Goal: Transaction & Acquisition: Purchase product/service

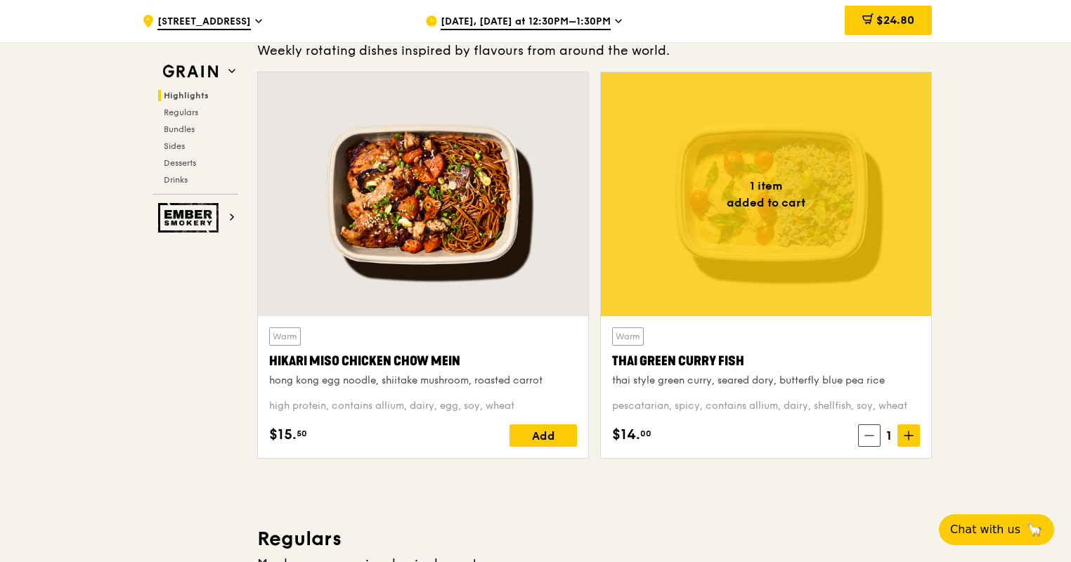
scroll to position [492, 0]
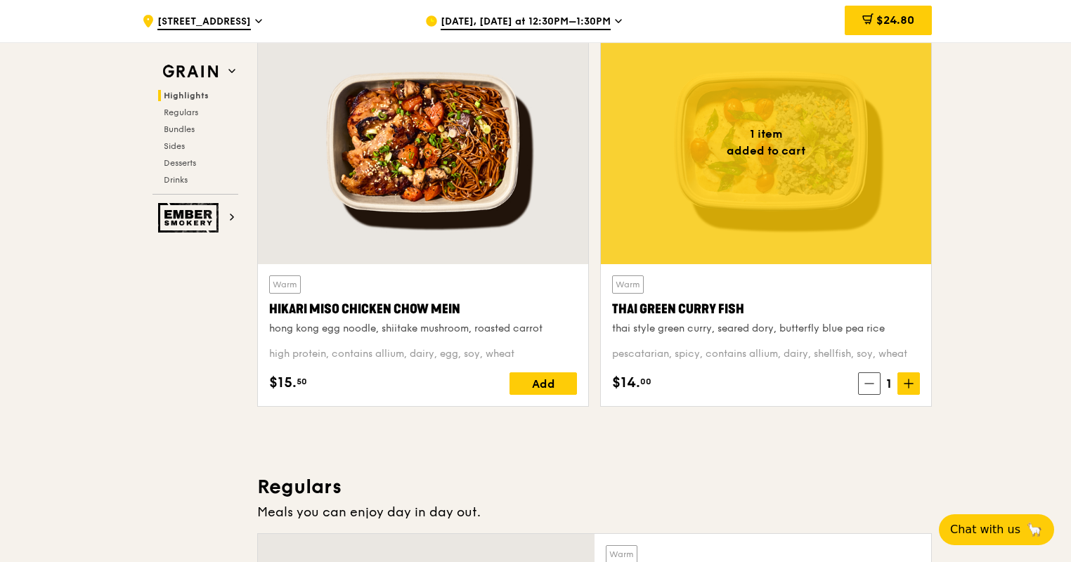
drag, startPoint x: 748, startPoint y: 308, endPoint x: 611, endPoint y: 305, distance: 137.1
click at [610, 305] on div "Warm Thai Green [PERSON_NAME] Fish thai style green [PERSON_NAME], seared dory,…" at bounding box center [766, 335] width 330 height 142
drag, startPoint x: 611, startPoint y: 305, endPoint x: 632, endPoint y: 307, distance: 21.2
drag, startPoint x: 651, startPoint y: 383, endPoint x: 611, endPoint y: 388, distance: 40.4
click at [611, 388] on div "Warm Thai Green [PERSON_NAME] Fish thai style green [PERSON_NAME], seared dory,…" at bounding box center [766, 335] width 330 height 142
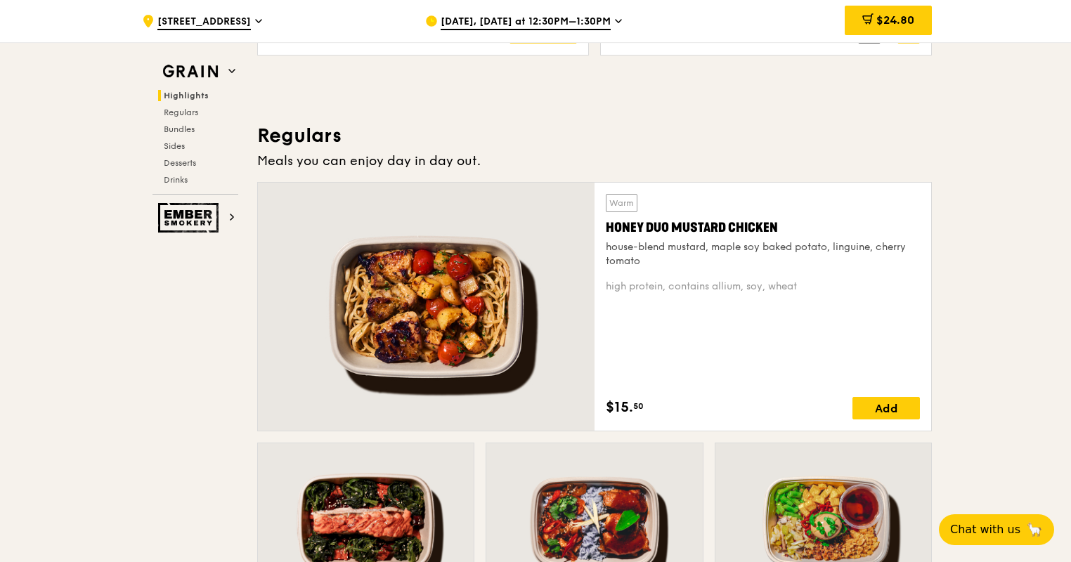
scroll to position [1125, 0]
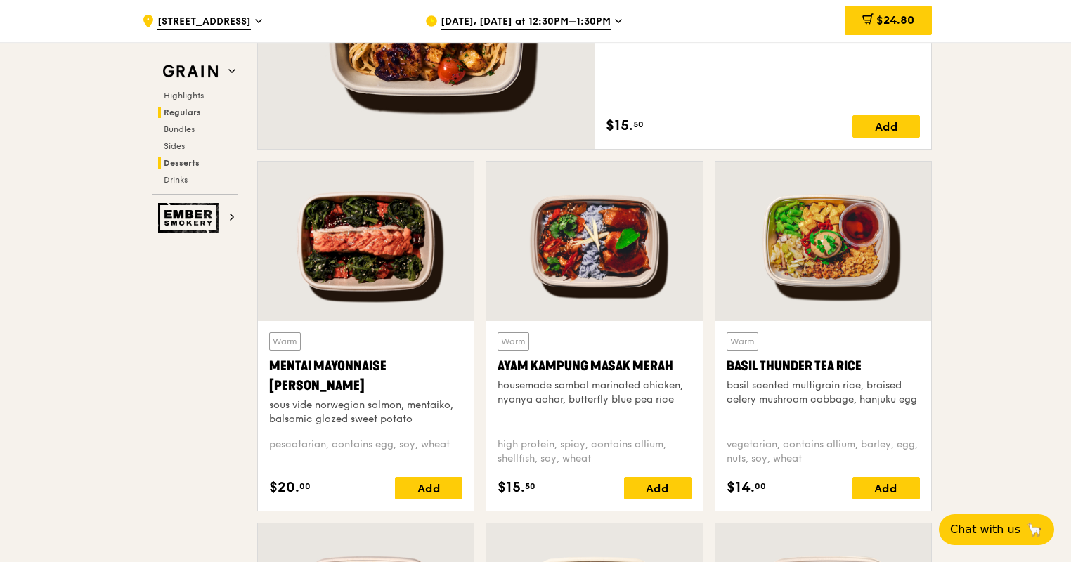
click at [194, 164] on span "Desserts" at bounding box center [182, 163] width 36 height 10
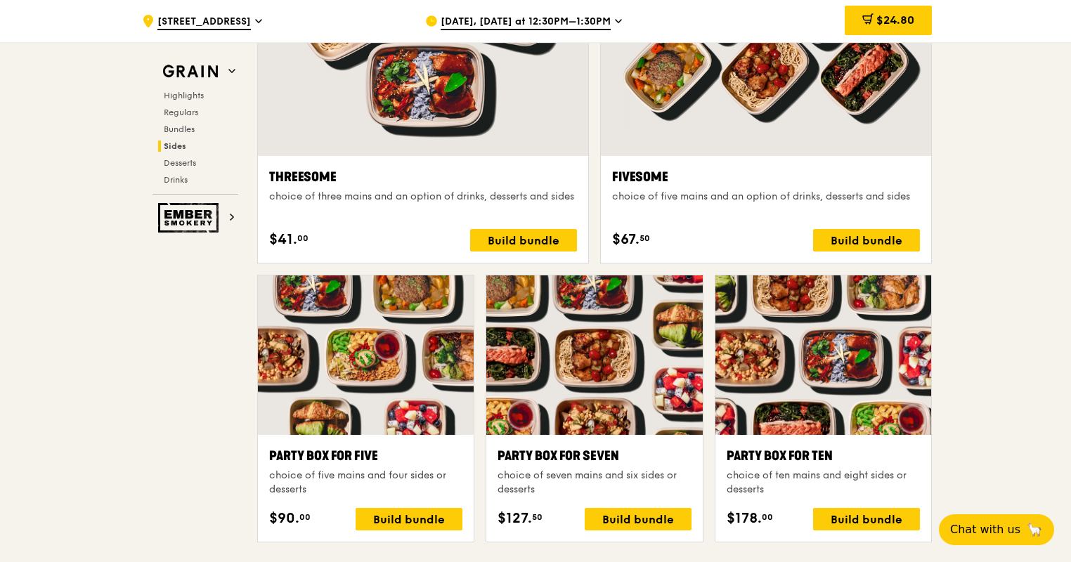
scroll to position [3993, 0]
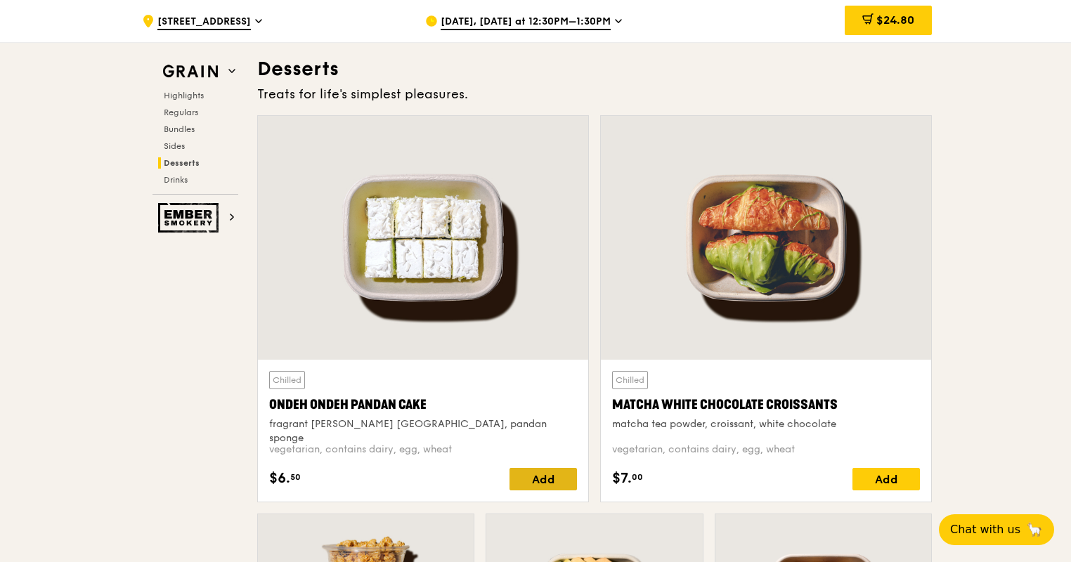
click at [556, 470] on div "Add" at bounding box center [543, 479] width 67 height 22
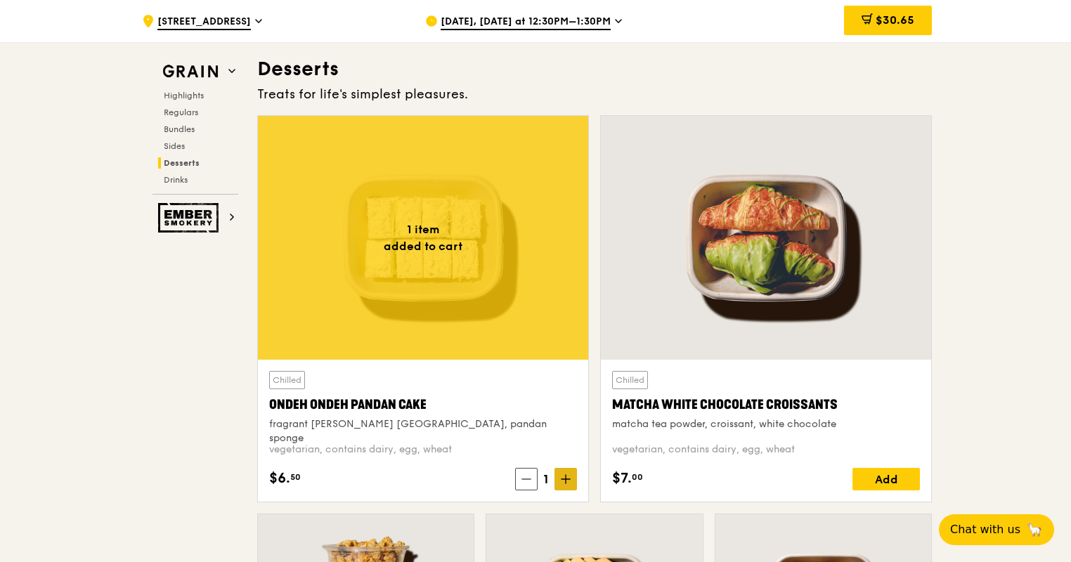
click at [562, 488] on span at bounding box center [566, 479] width 22 height 22
